Goal: Navigation & Orientation: Find specific page/section

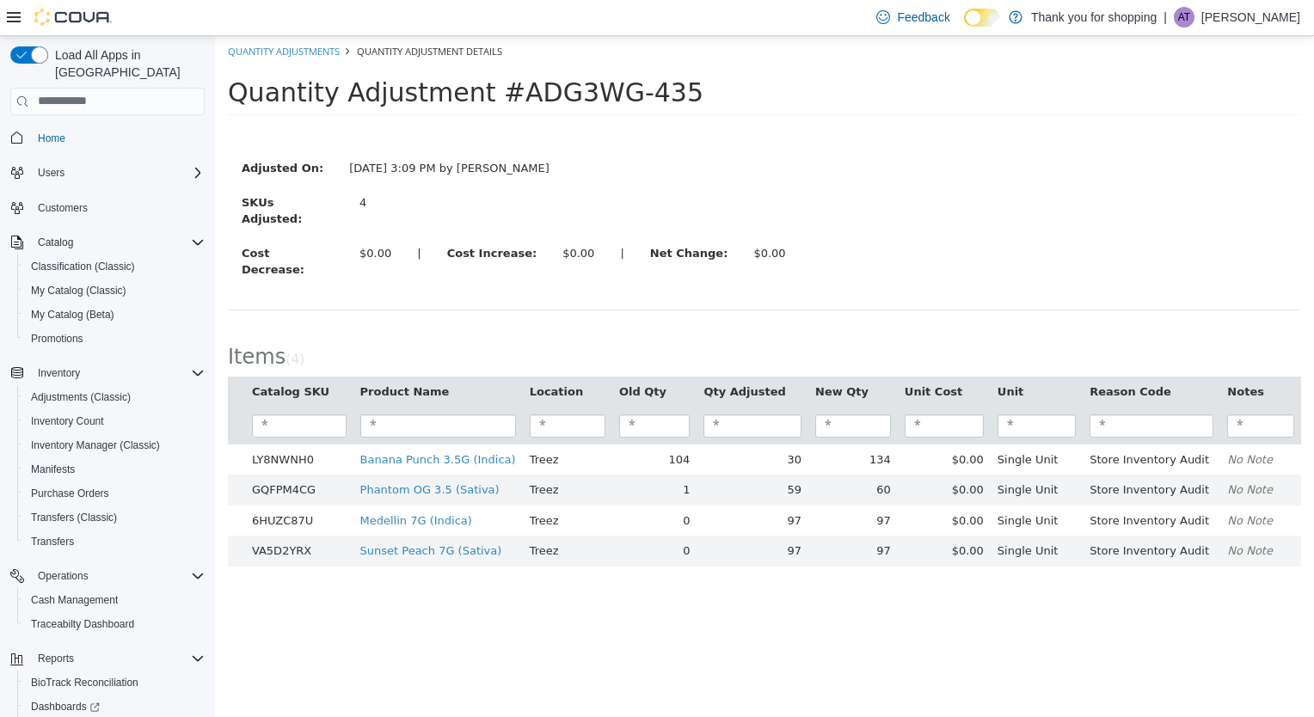
scroll to position [83, 0]
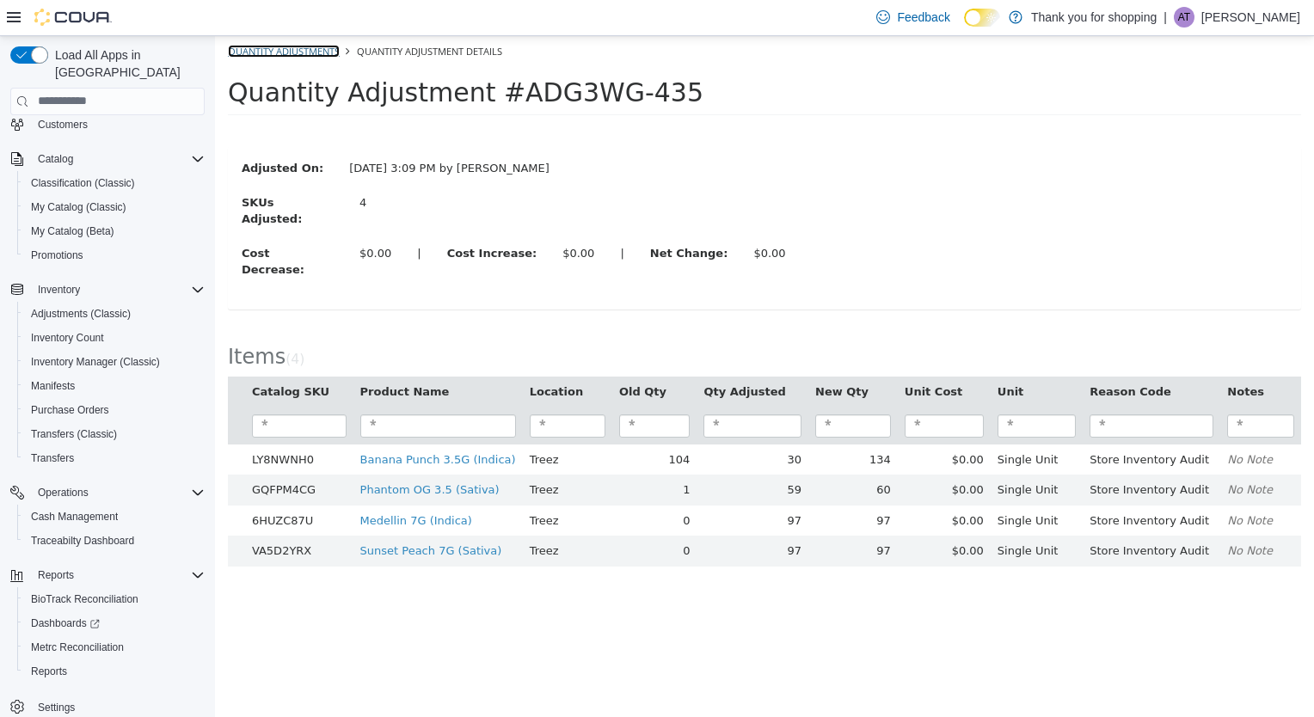
click at [298, 51] on link "Quantity Adjustments" at bounding box center [284, 50] width 112 height 13
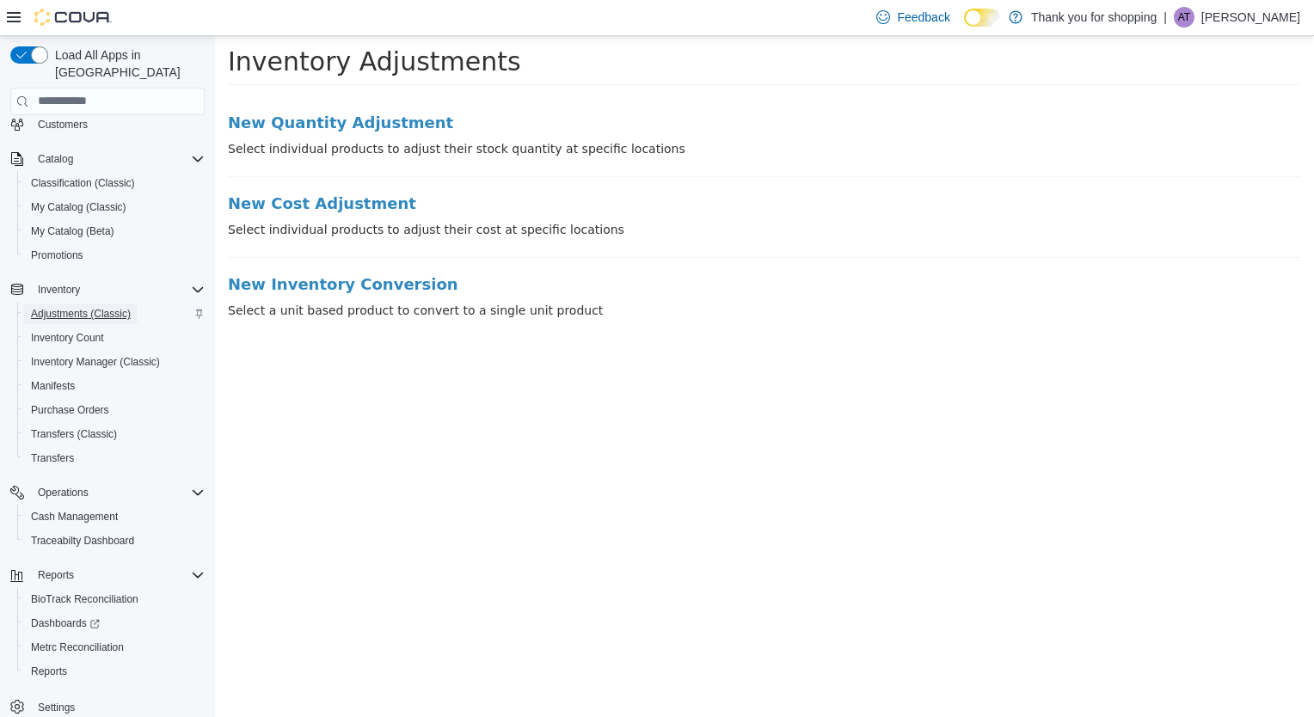
click at [129, 304] on span "Adjustments (Classic)" at bounding box center [81, 314] width 100 height 21
click at [107, 176] on span "Classification (Classic)" at bounding box center [83, 183] width 104 height 14
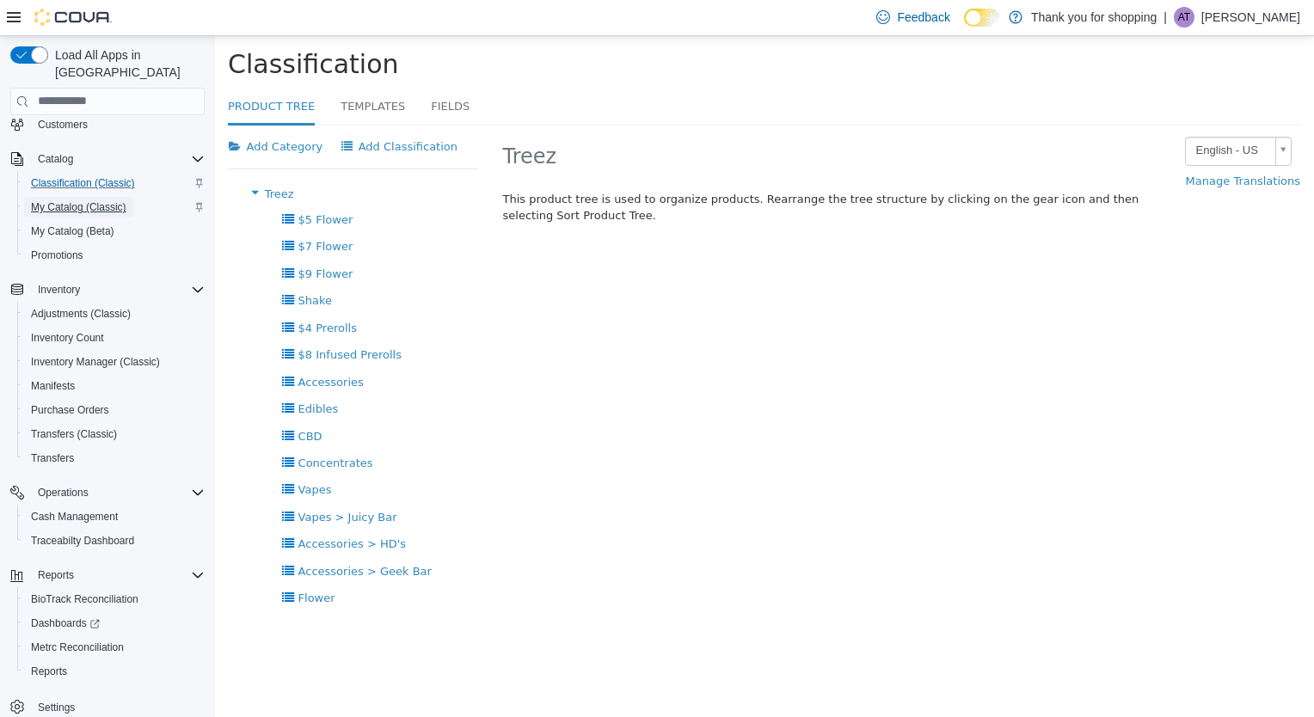
click at [100, 200] on span "My Catalog (Classic)" at bounding box center [78, 207] width 95 height 14
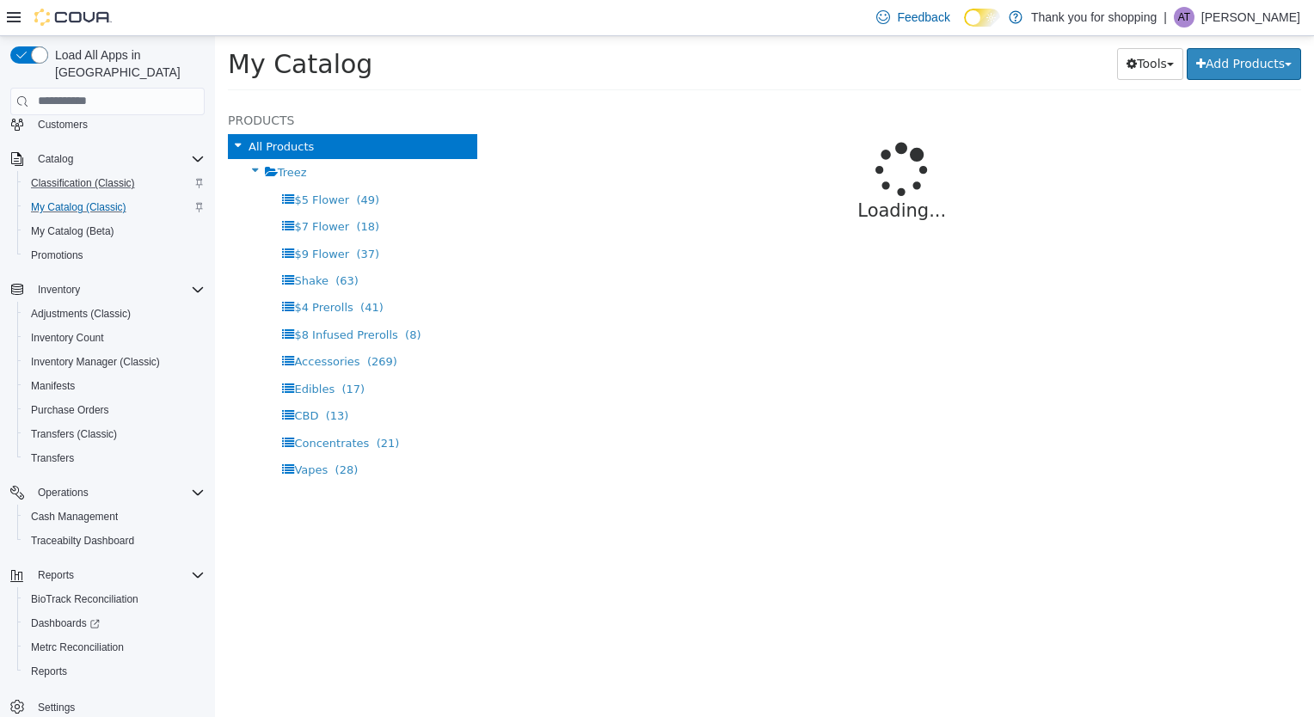
select select "**********"
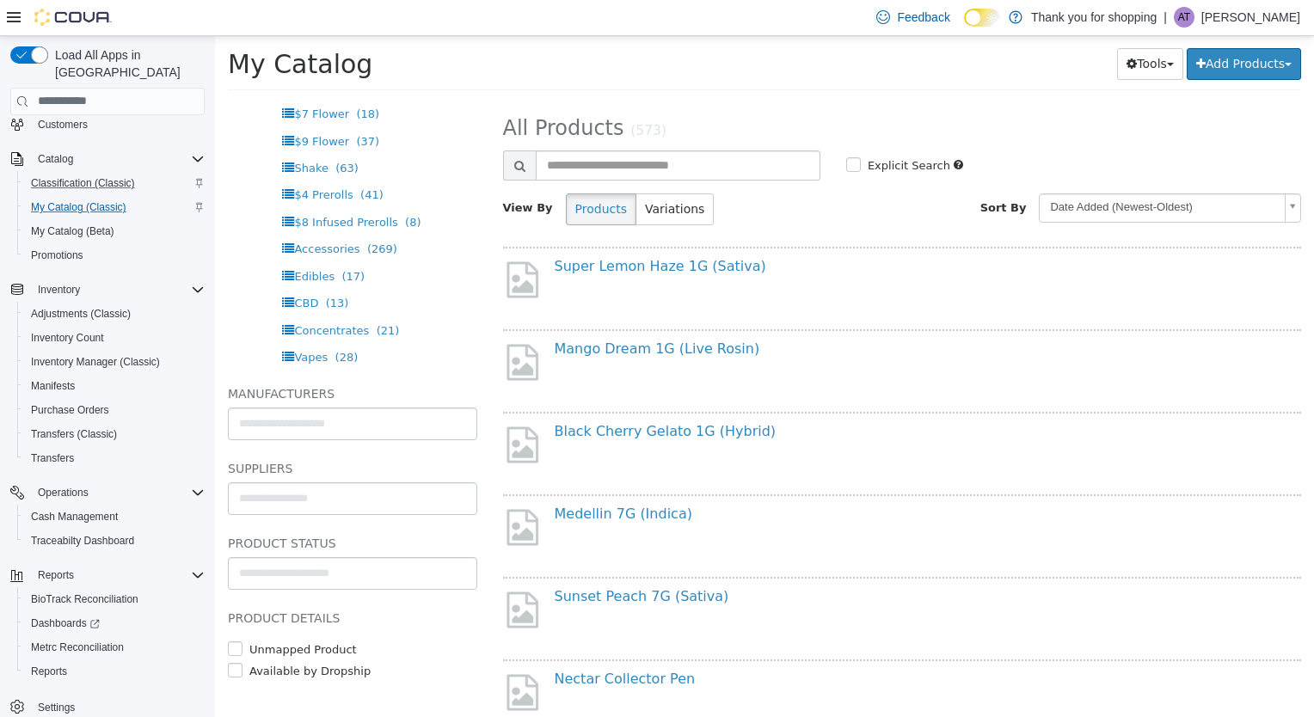
scroll to position [112, 0]
